Goal: Transaction & Acquisition: Download file/media

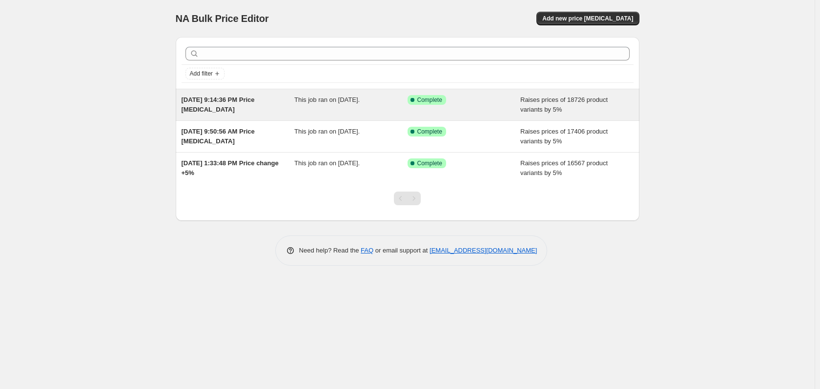
click at [252, 108] on div "[DATE] 9:14:36 PM Price [MEDICAL_DATA]" at bounding box center [238, 105] width 113 height 20
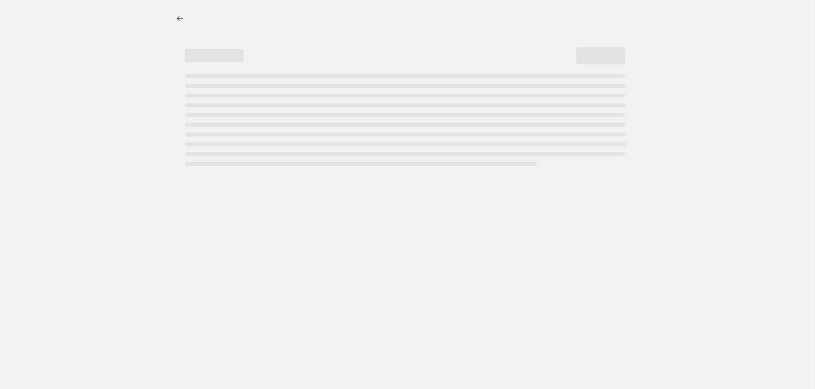
select select "percentage"
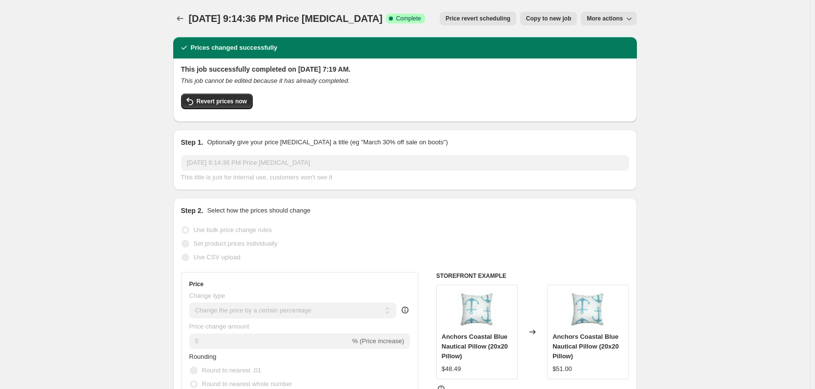
click at [610, 24] on button "More actions" at bounding box center [609, 19] width 56 height 14
click at [624, 40] on span "Export Recap CSV" at bounding box center [617, 38] width 53 height 7
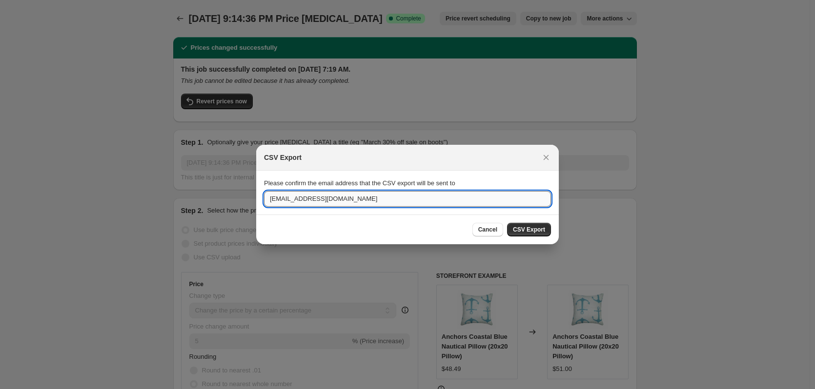
click at [282, 199] on input "[EMAIL_ADDRESS][DOMAIN_NAME]" at bounding box center [407, 199] width 287 height 16
type input "[EMAIL_ADDRESS][DOMAIN_NAME]"
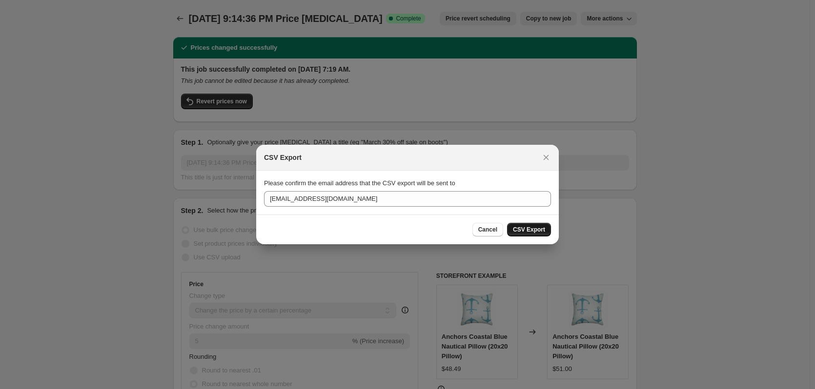
click at [537, 232] on span "CSV Export" at bounding box center [529, 230] width 32 height 8
